Goal: Use online tool/utility: Utilize a website feature to perform a specific function

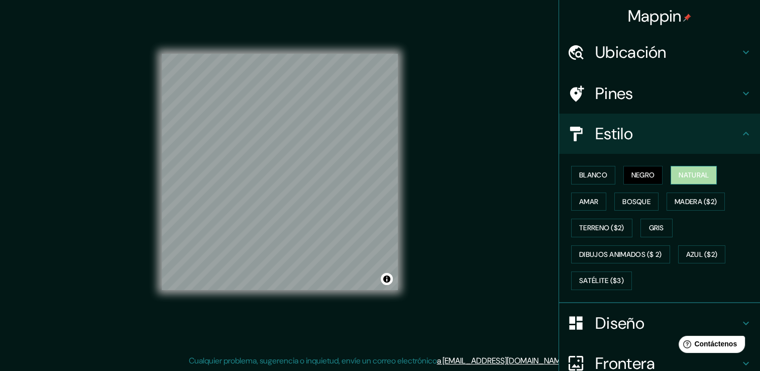
click at [681, 174] on font "Natural" at bounding box center [694, 175] width 30 height 13
click at [594, 227] on font "Terreno ($2)" at bounding box center [601, 228] width 45 height 13
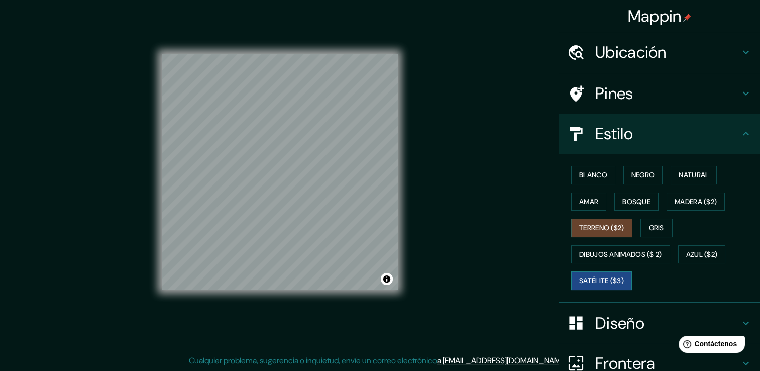
click at [607, 275] on font "Satélite ($3)" at bounding box center [601, 280] width 45 height 13
click at [638, 173] on font "Negro" at bounding box center [644, 175] width 24 height 13
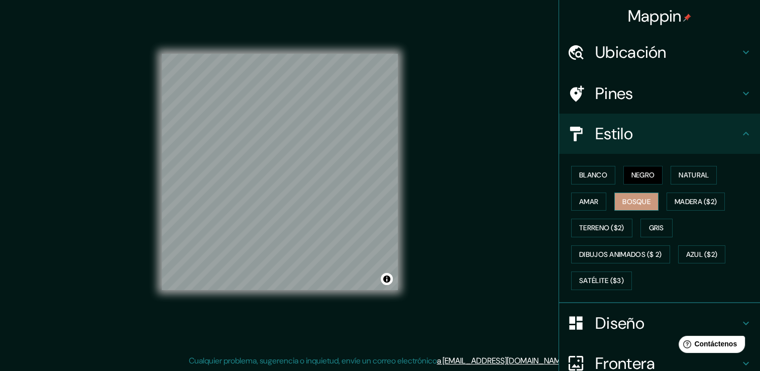
click at [640, 197] on font "Bosque" at bounding box center [637, 201] width 28 height 13
click at [655, 228] on font "Gris" at bounding box center [656, 228] width 15 height 13
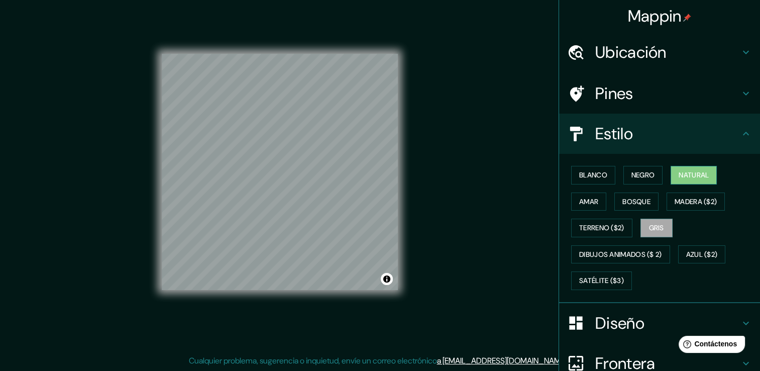
click at [692, 176] on font "Natural" at bounding box center [694, 175] width 30 height 13
click at [693, 255] on font "Azul ($2)" at bounding box center [702, 254] width 32 height 13
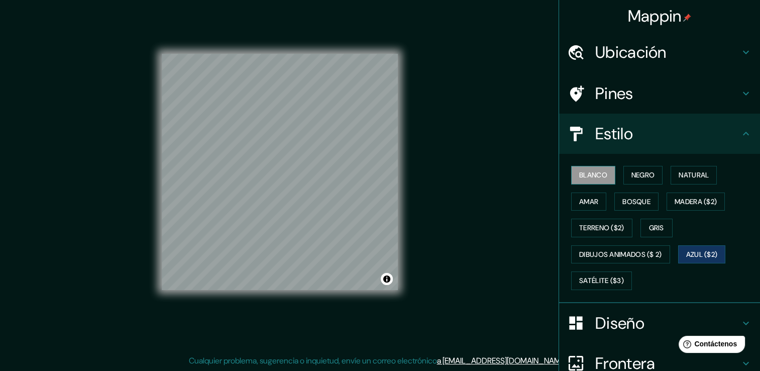
click at [594, 171] on font "Blanco" at bounding box center [593, 175] width 28 height 13
click at [632, 175] on font "Negro" at bounding box center [644, 175] width 24 height 13
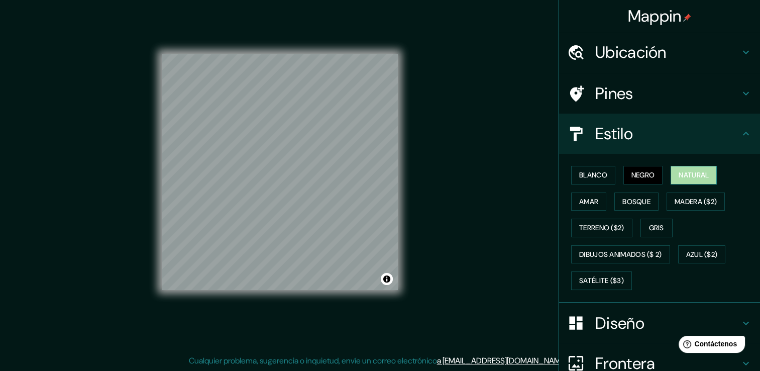
click at [679, 173] on font "Natural" at bounding box center [694, 175] width 30 height 13
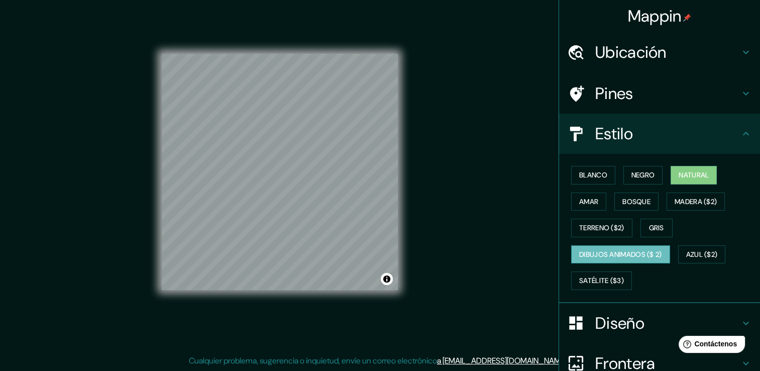
click at [613, 254] on font "Dibujos animados ($ 2)" at bounding box center [620, 254] width 83 height 13
click at [603, 274] on font "Satélite ($3)" at bounding box center [601, 280] width 45 height 13
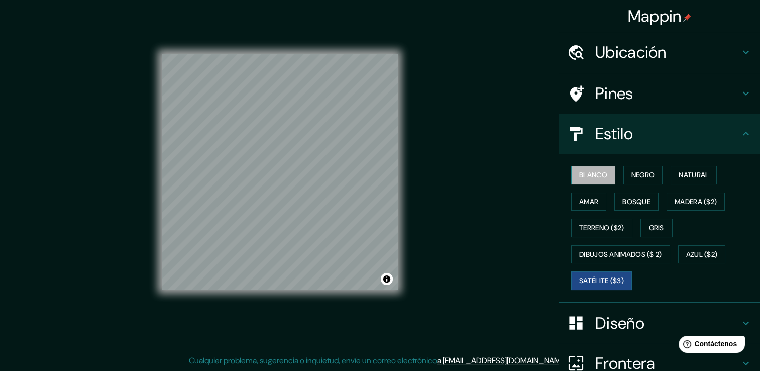
click at [585, 174] on font "Blanco" at bounding box center [593, 175] width 28 height 13
click at [586, 207] on button "Amar" at bounding box center [588, 201] width 35 height 19
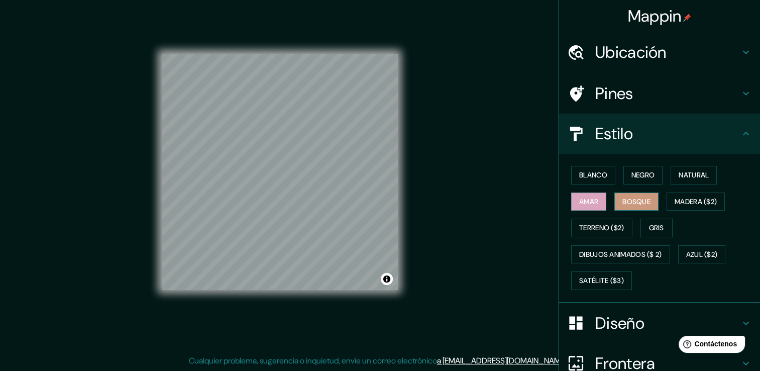
click at [623, 199] on font "Bosque" at bounding box center [637, 201] width 28 height 13
click at [693, 250] on font "Azul ($2)" at bounding box center [702, 254] width 32 height 13
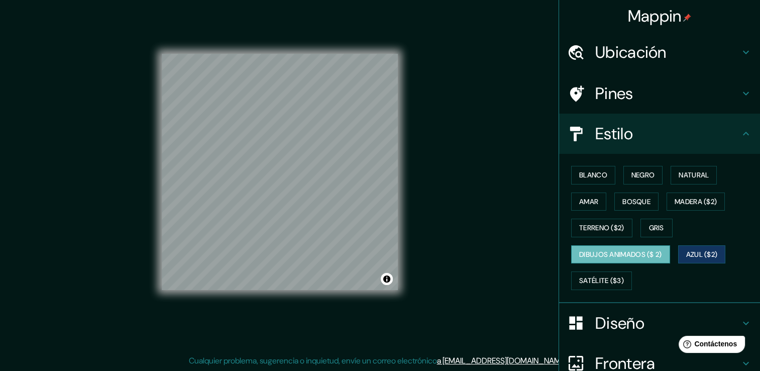
click at [603, 253] on font "Dibujos animados ($ 2)" at bounding box center [620, 254] width 83 height 13
click at [601, 276] on font "Satélite ($3)" at bounding box center [601, 280] width 45 height 13
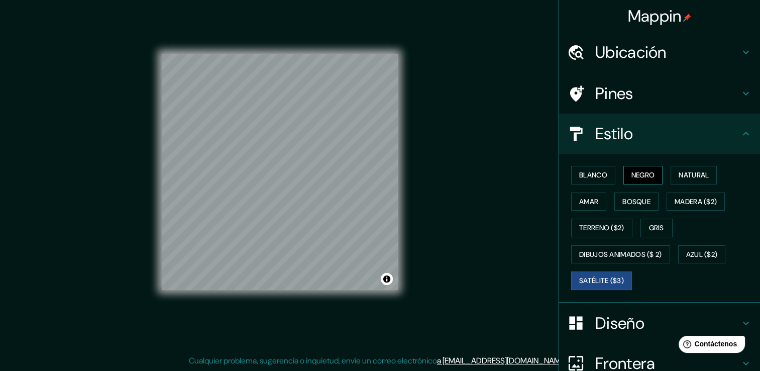
click at [651, 174] on button "Negro" at bounding box center [644, 175] width 40 height 19
click at [690, 173] on font "Natural" at bounding box center [694, 175] width 30 height 13
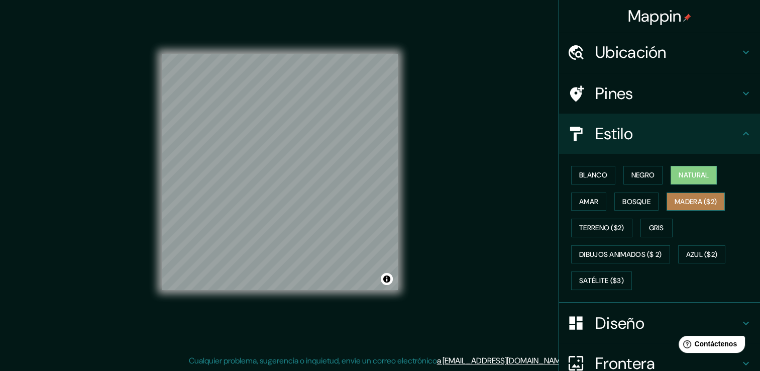
click at [704, 198] on font "Madera ($2)" at bounding box center [696, 201] width 42 height 13
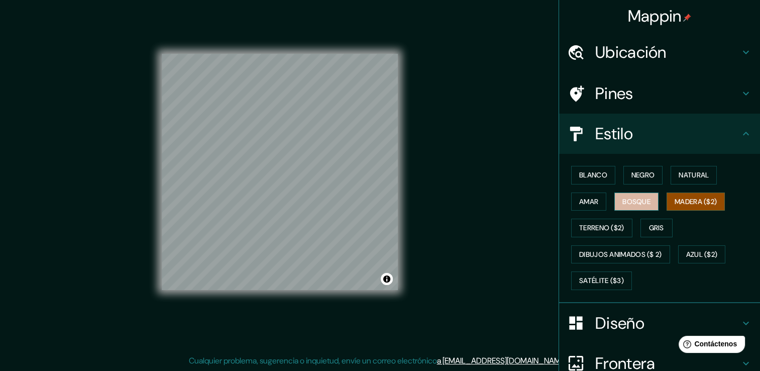
click at [643, 200] on font "Bosque" at bounding box center [637, 201] width 28 height 13
click at [591, 202] on font "Amar" at bounding box center [588, 201] width 19 height 13
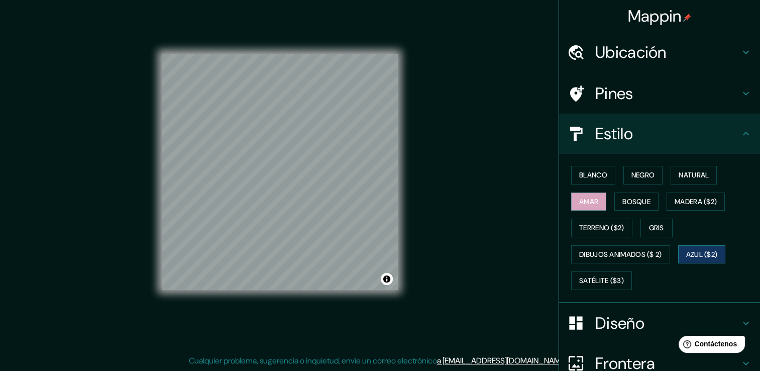
click at [699, 255] on font "Azul ($2)" at bounding box center [702, 254] width 32 height 13
click at [642, 202] on font "Bosque" at bounding box center [637, 201] width 28 height 13
